Goal: Information Seeking & Learning: Find specific page/section

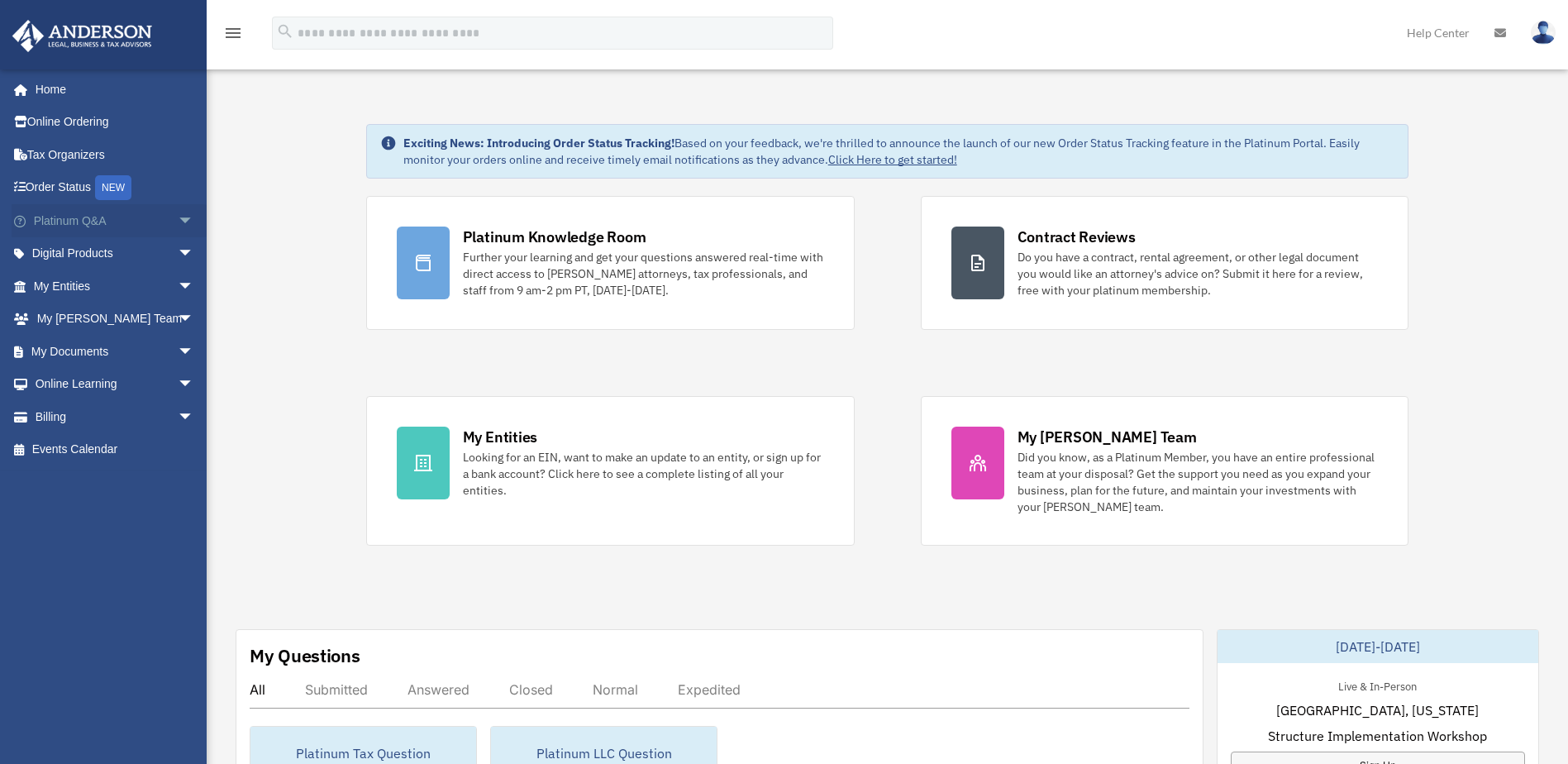
click at [178, 218] on span "arrow_drop_down" at bounding box center [195, 221] width 33 height 33
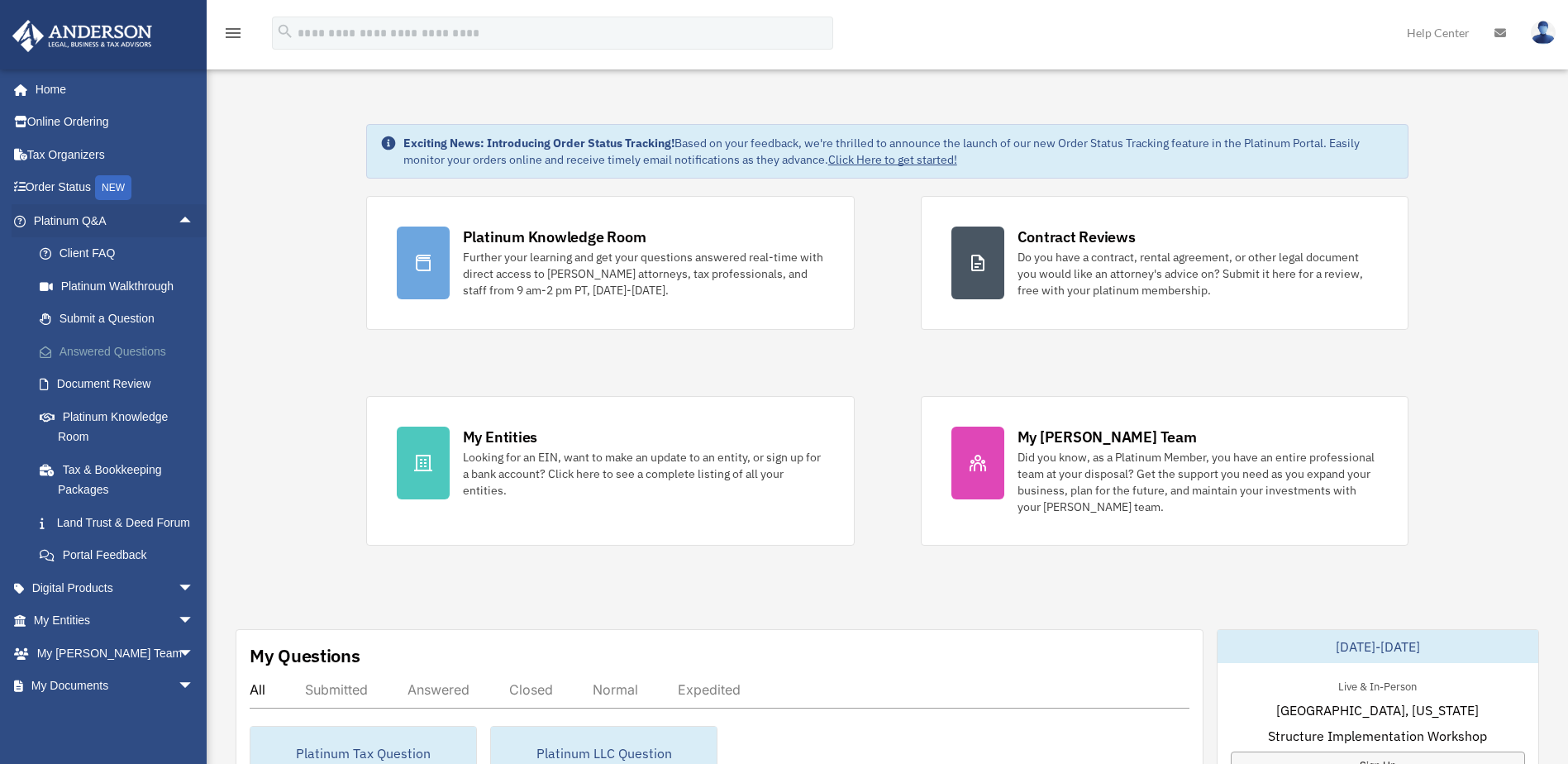
click at [79, 347] on link "Answered Questions" at bounding box center [121, 351] width 196 height 33
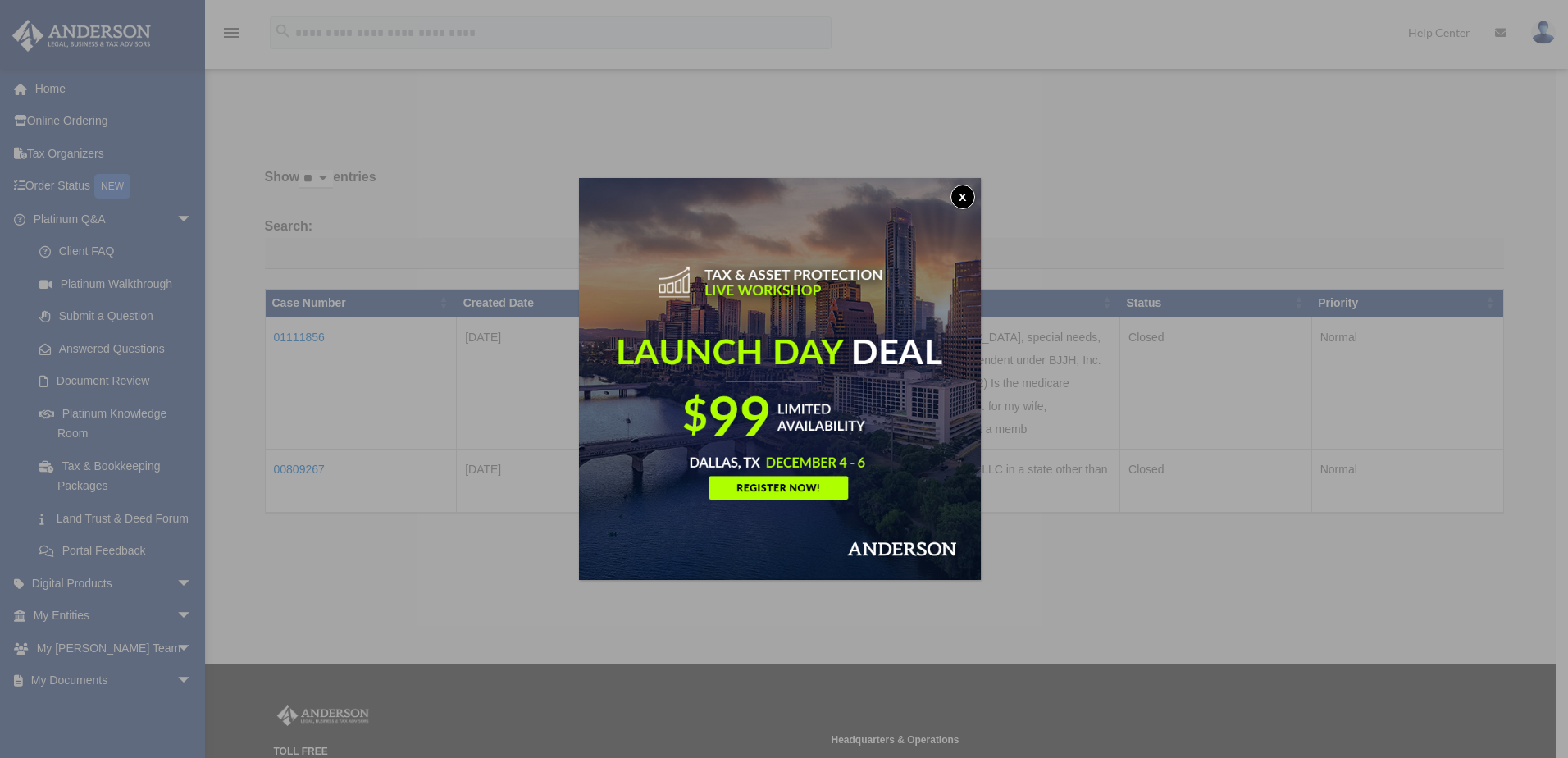
click at [965, 189] on button "x" at bounding box center [962, 196] width 24 height 24
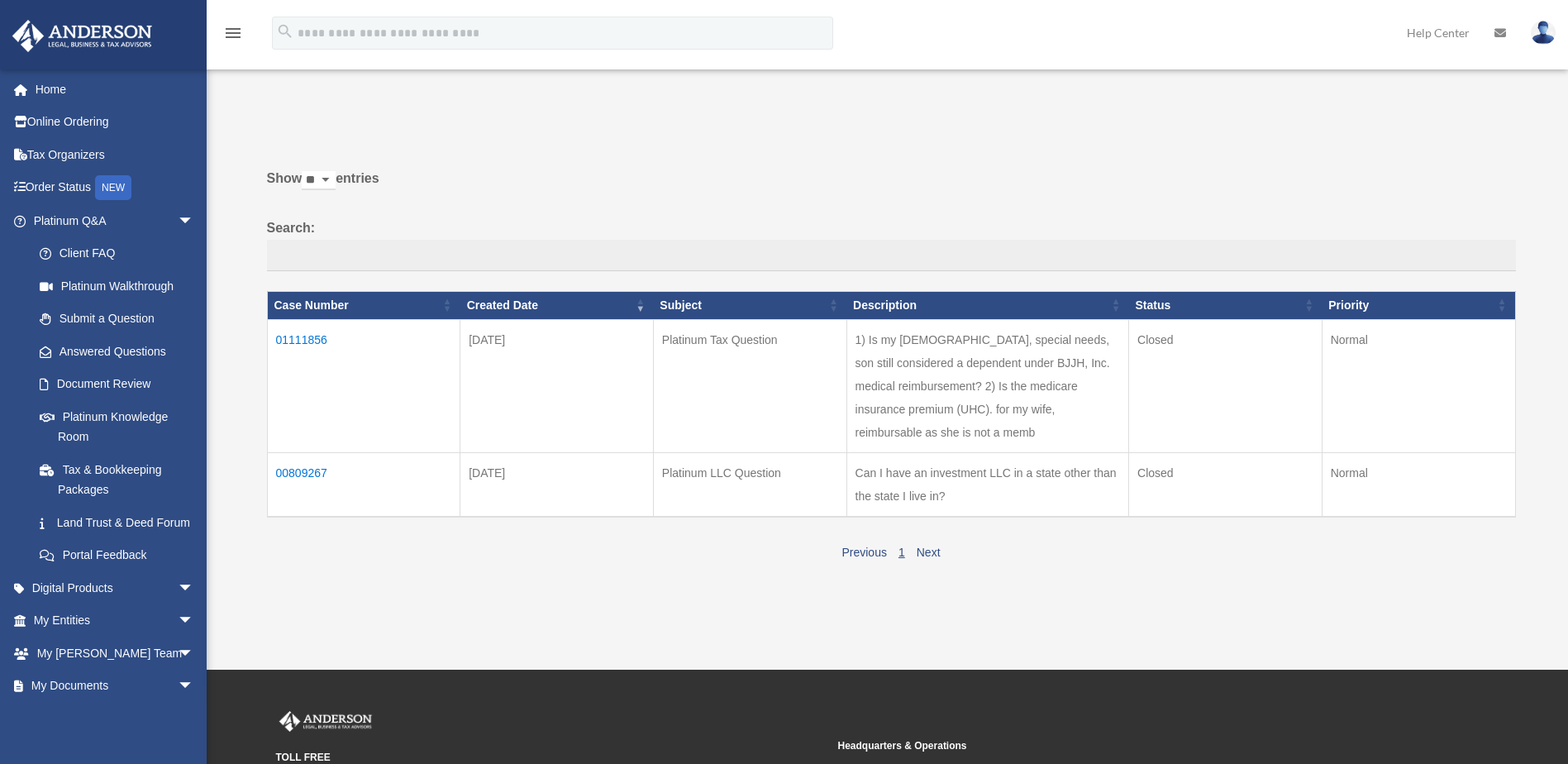
click at [297, 334] on td "01111856" at bounding box center [363, 384] width 194 height 133
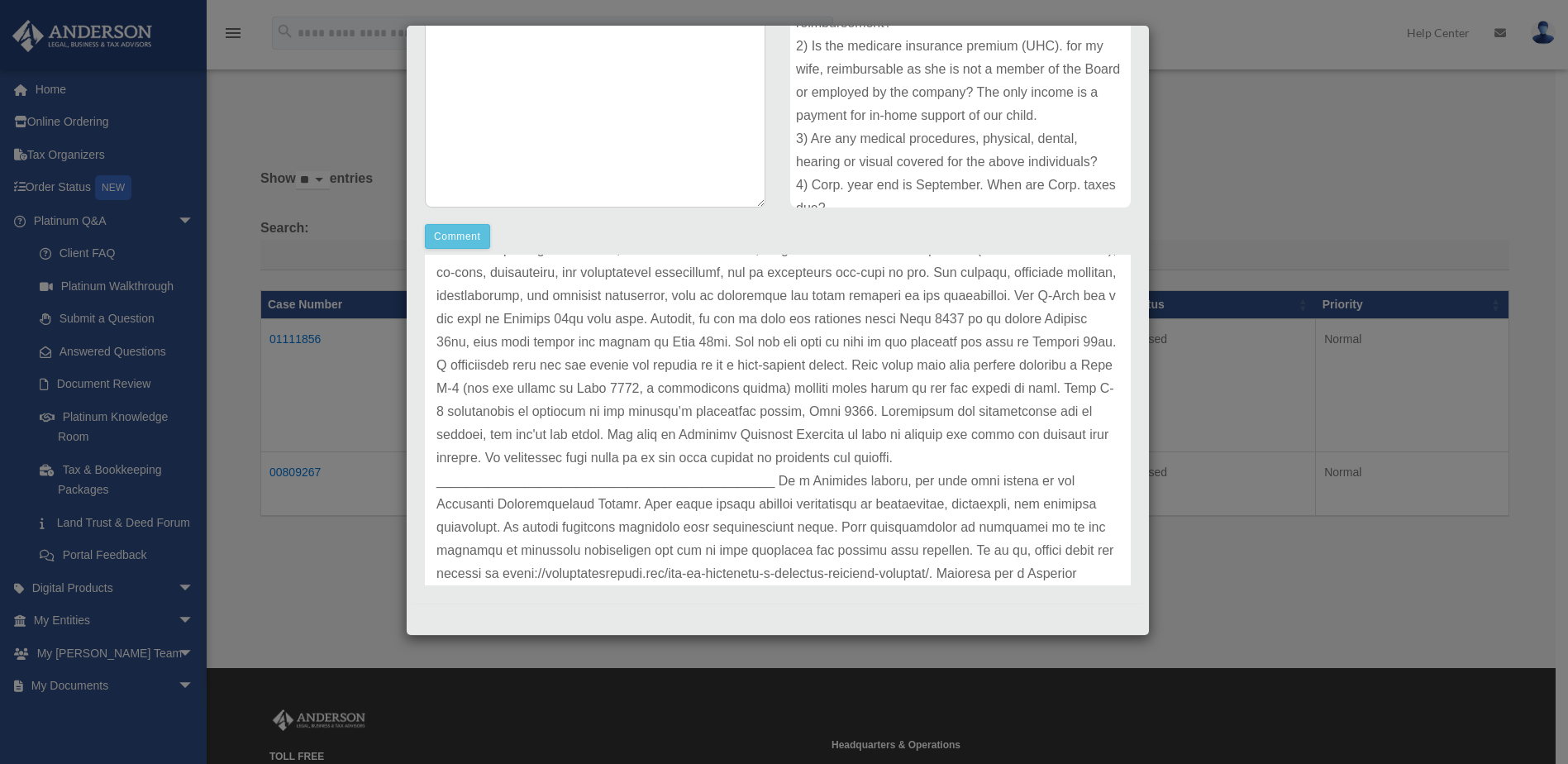
scroll to position [291, 0]
click at [1229, 215] on div "Case Detail × Platinum Tax Question Case Number 01111856 Created Date [DATE] St…" at bounding box center [784, 382] width 1568 height 764
